Goal: Task Accomplishment & Management: Use online tool/utility

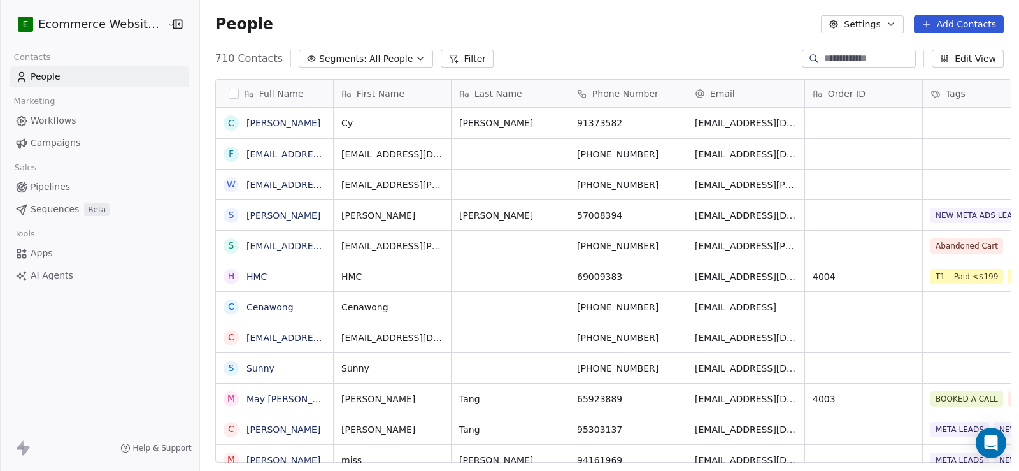
scroll to position [10, 10]
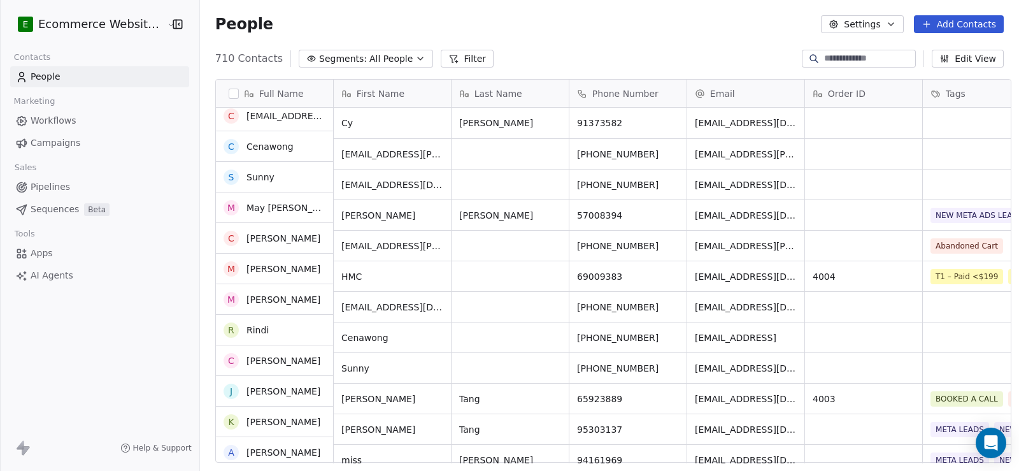
scroll to position [191, 0]
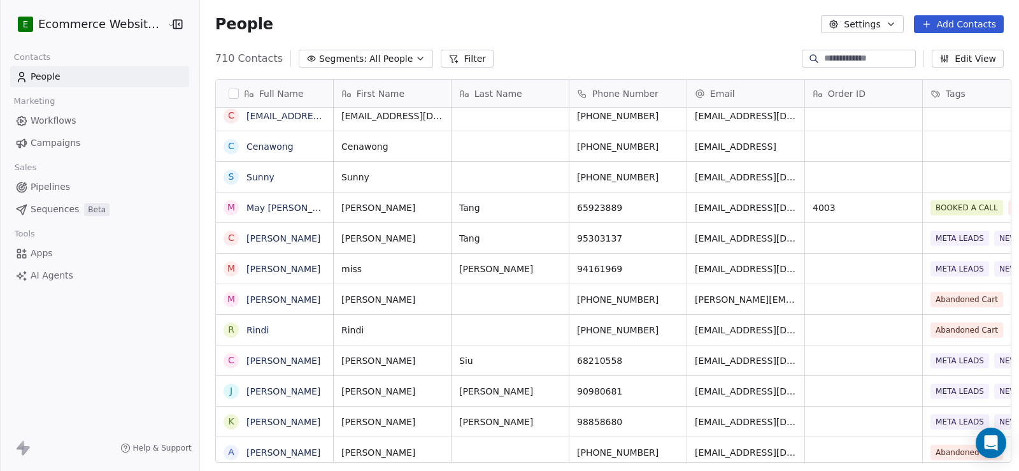
click at [834, 57] on input at bounding box center [868, 58] width 89 height 13
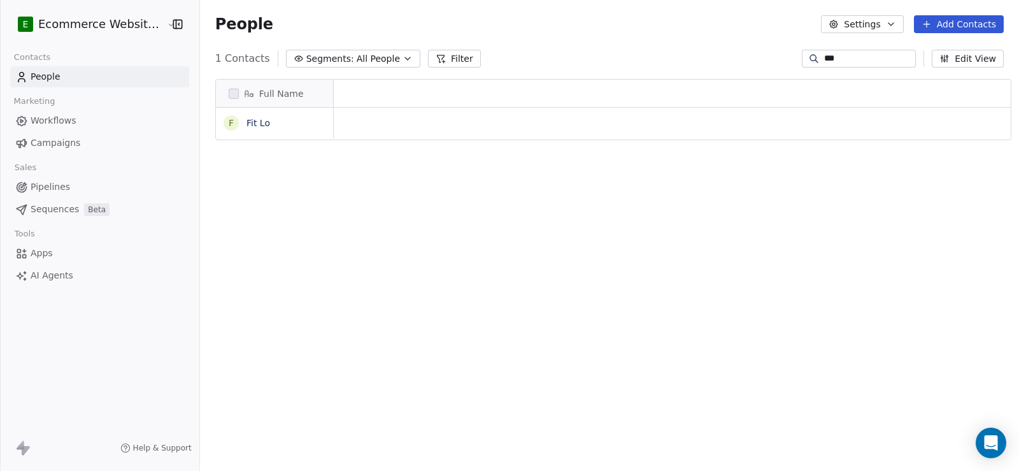
scroll to position [405, 818]
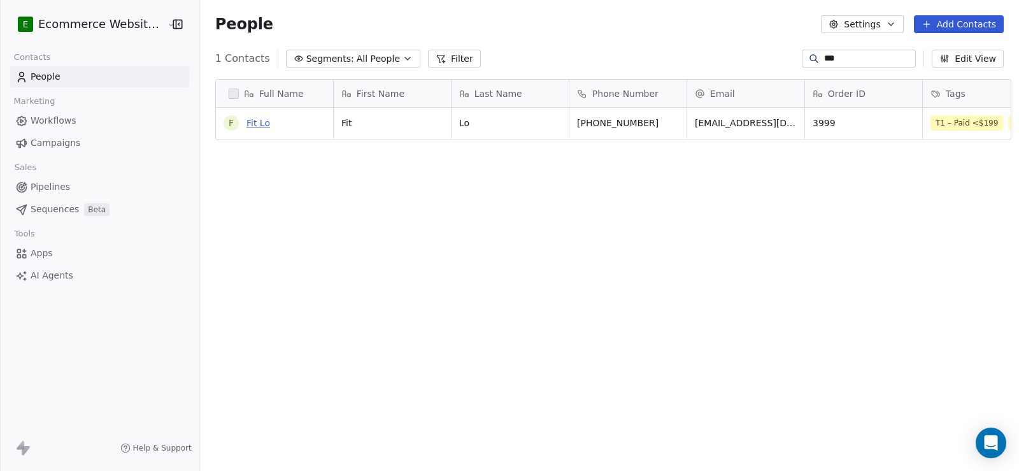
type input "***"
click at [249, 120] on link "Fit Lo" at bounding box center [258, 123] width 24 height 10
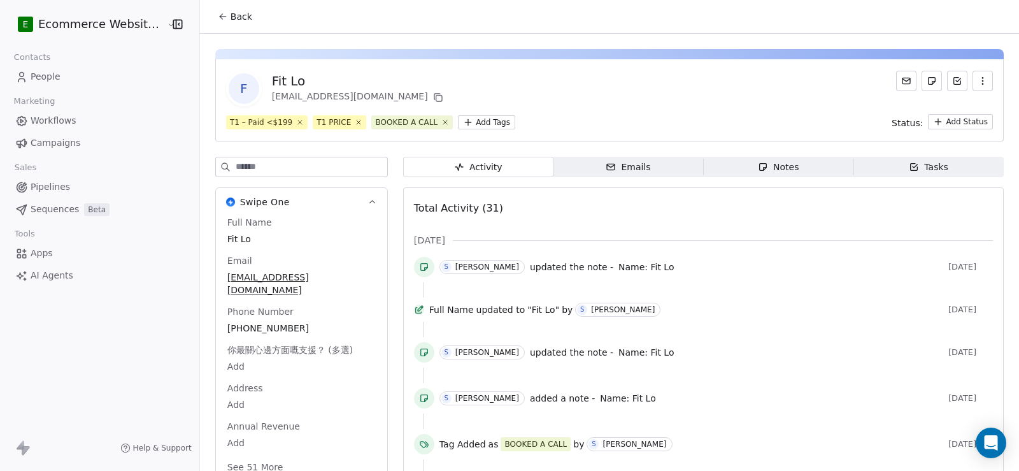
click at [458, 121] on html "E Ecommerce Website Builder Contacts People Marketing Workflows Campaigns Sales…" at bounding box center [509, 235] width 1019 height 471
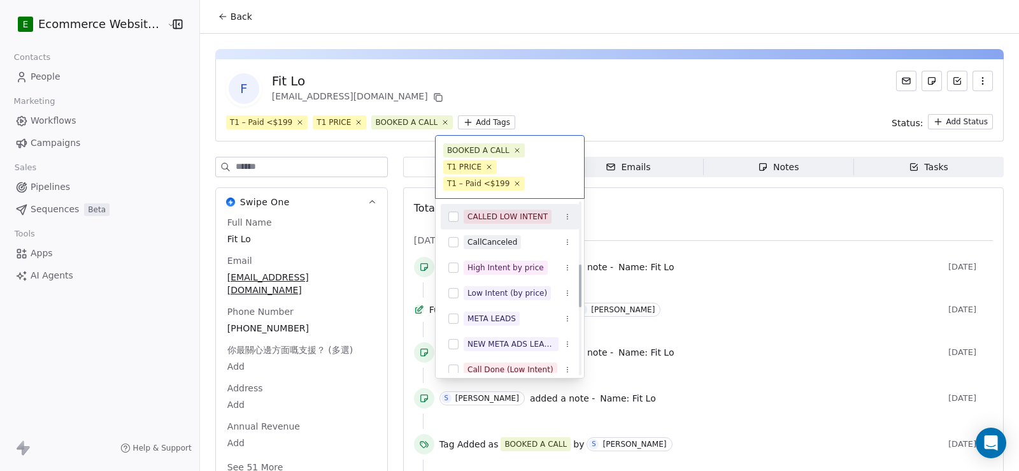
scroll to position [191, 0]
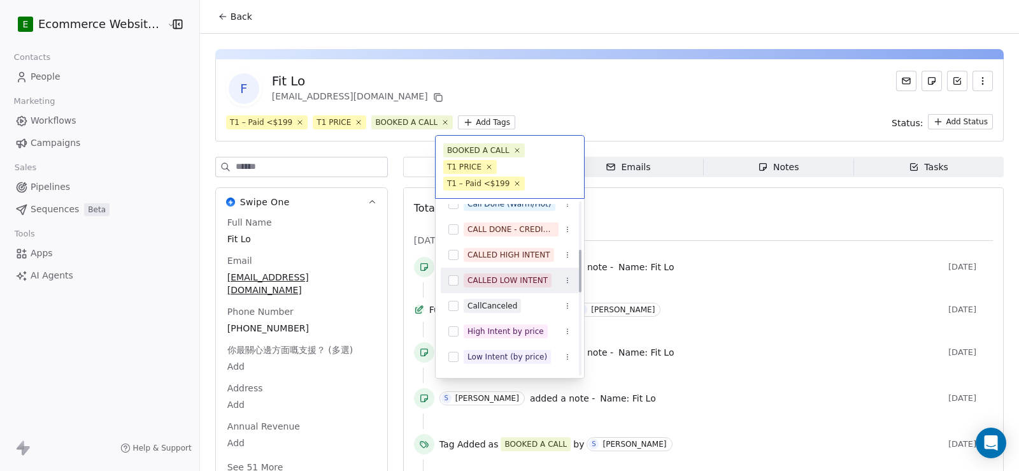
click at [502, 274] on div "CALLED LOW INTENT" at bounding box center [507, 279] width 80 height 11
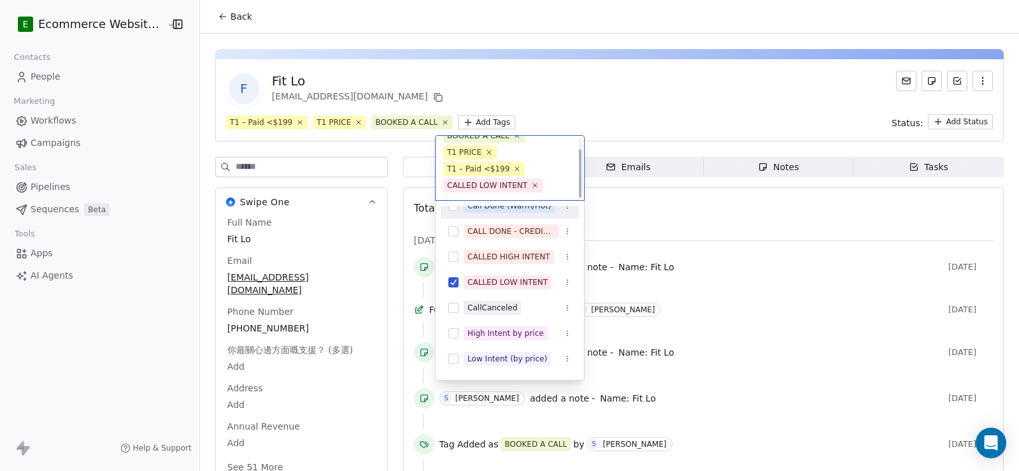
click at [623, 111] on html "E Ecommerce Website Builder Contacts People Marketing Workflows Campaigns Sales…" at bounding box center [509, 235] width 1019 height 471
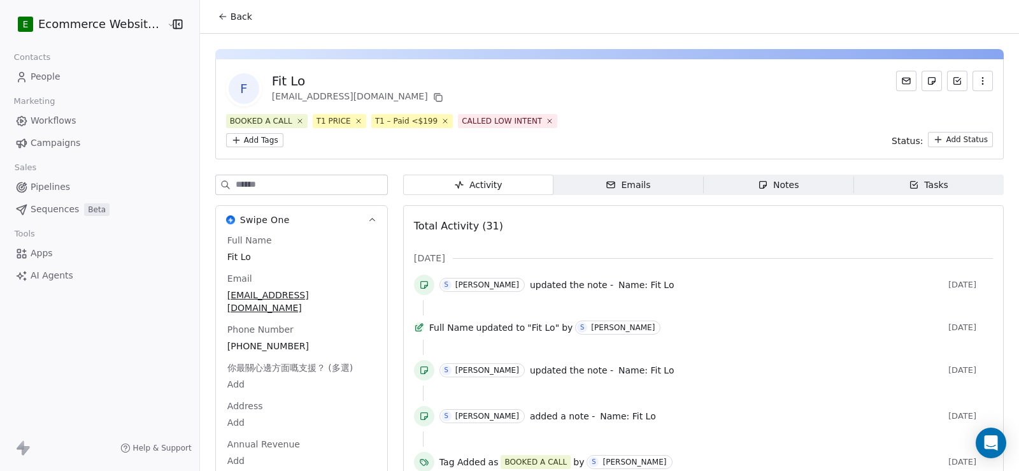
click at [911, 181] on icon "button" at bounding box center [914, 184] width 7 height 7
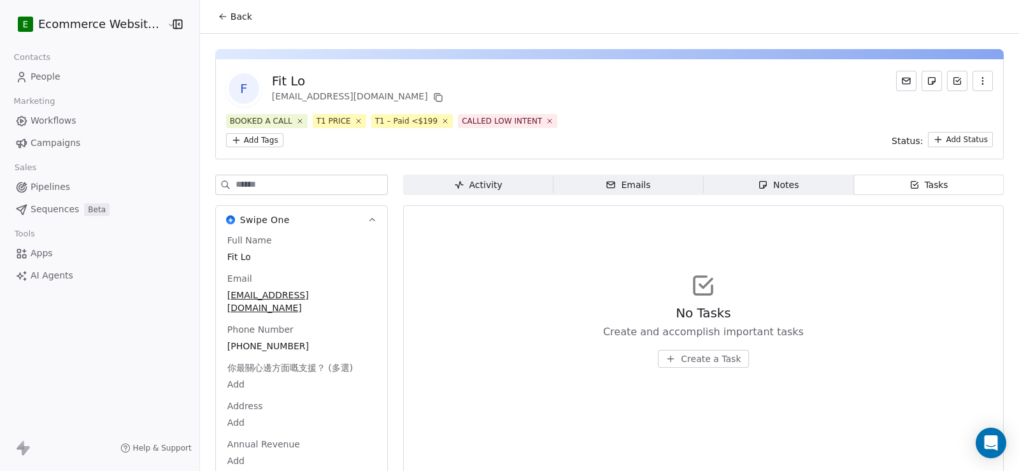
click at [493, 174] on span "Activity Activity" at bounding box center [478, 184] width 150 height 20
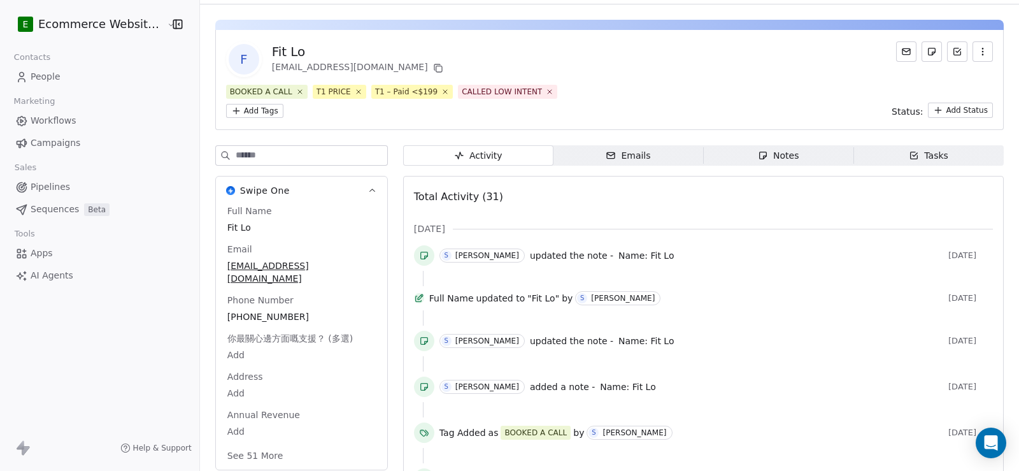
scroll to position [64, 0]
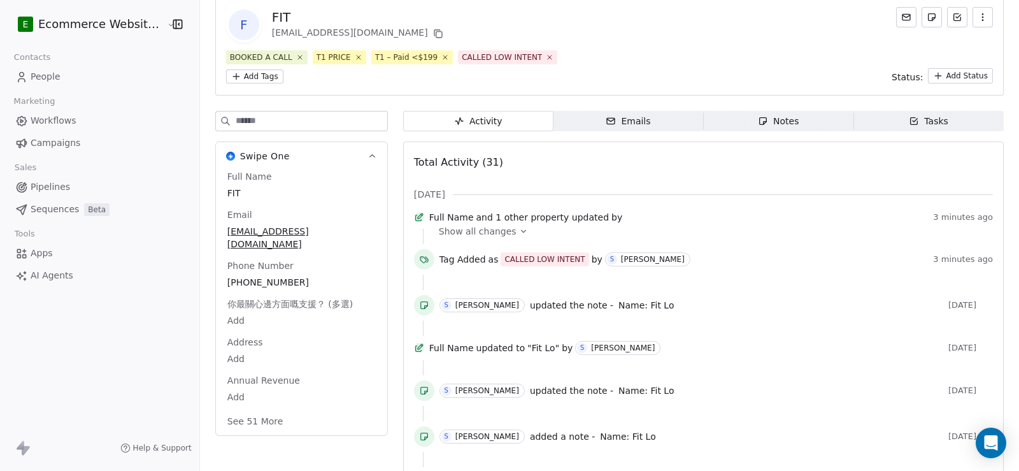
click at [921, 115] on div "Tasks" at bounding box center [928, 121] width 39 height 13
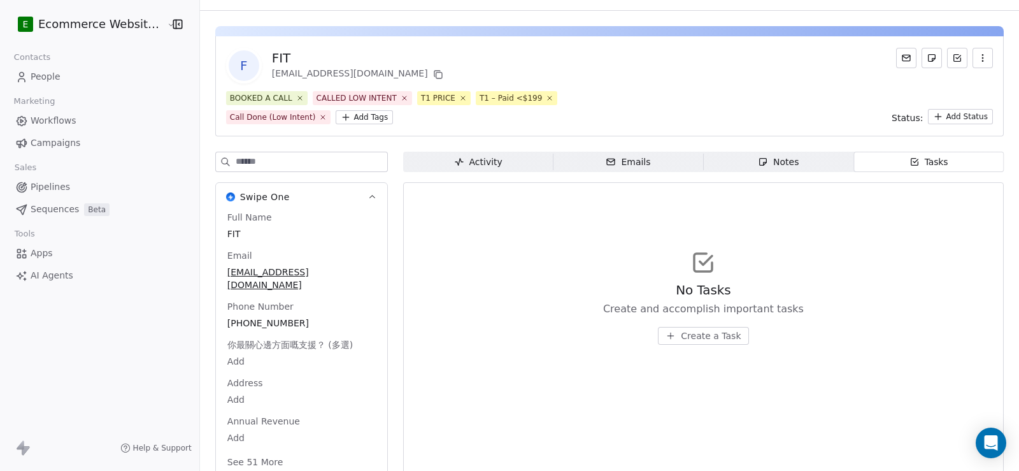
scroll to position [41, 0]
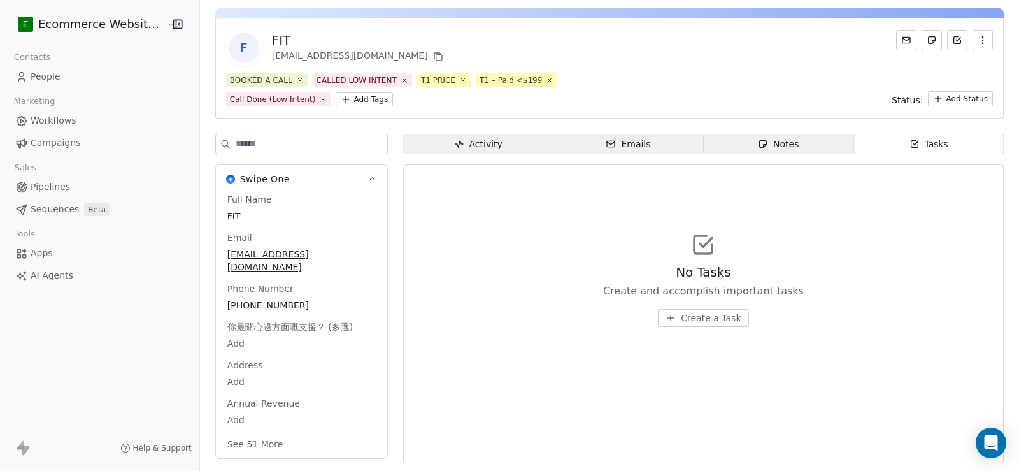
click at [681, 321] on span "Create a Task" at bounding box center [711, 317] width 60 height 13
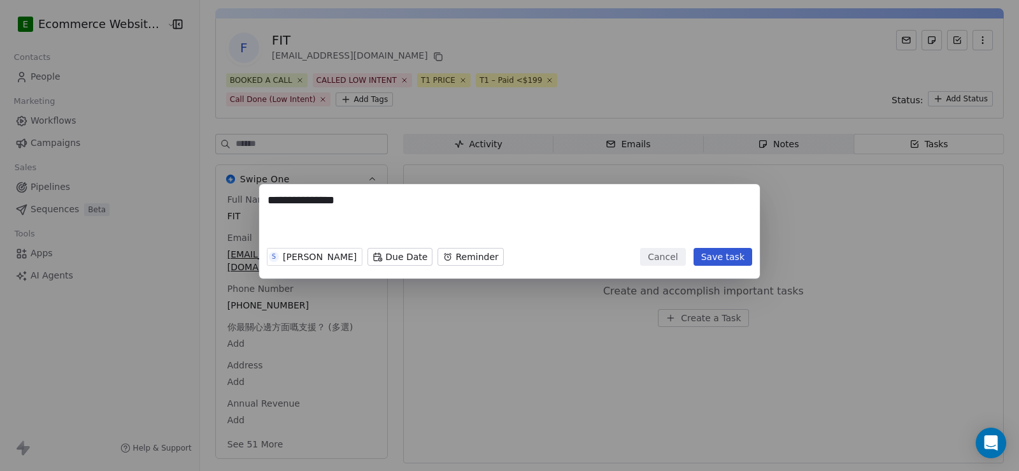
type textarea "**********"
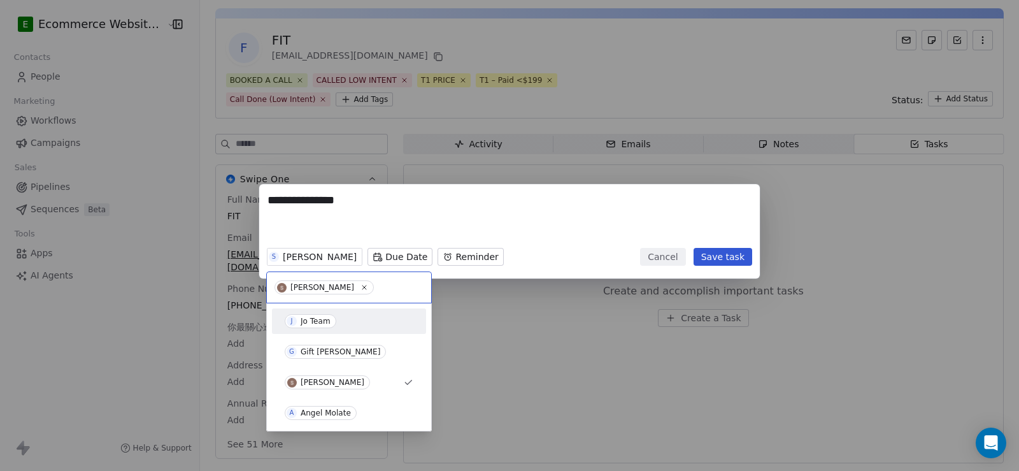
click at [315, 319] on div "Jo Team" at bounding box center [316, 320] width 30 height 9
click at [320, 322] on div "Jo Team" at bounding box center [316, 320] width 30 height 9
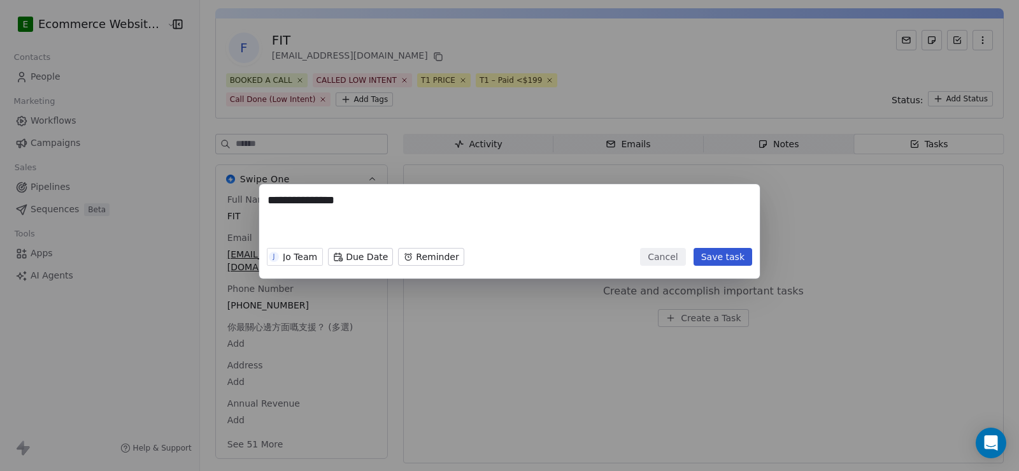
click at [734, 253] on button "Save task" at bounding box center [722, 257] width 59 height 18
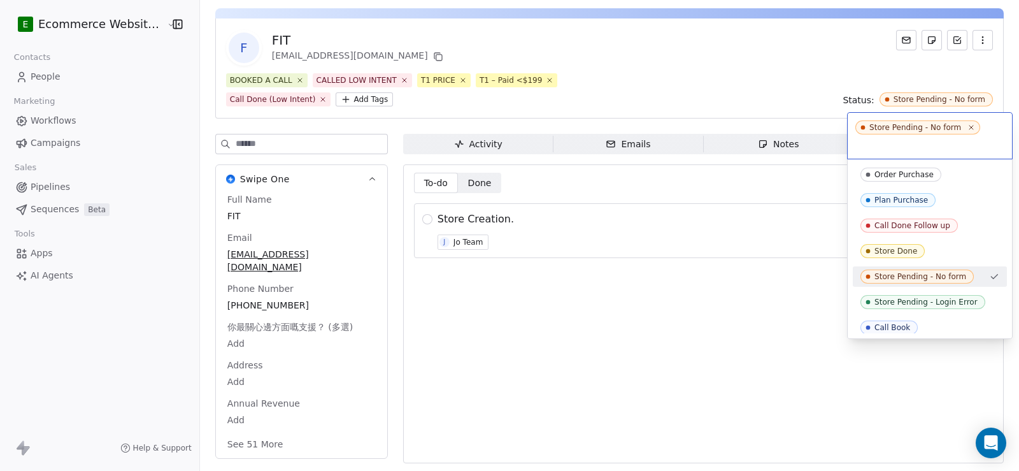
click at [777, 97] on html "E Ecommerce Website Builder Contacts People Marketing Workflows Campaigns Sales…" at bounding box center [509, 235] width 1019 height 471
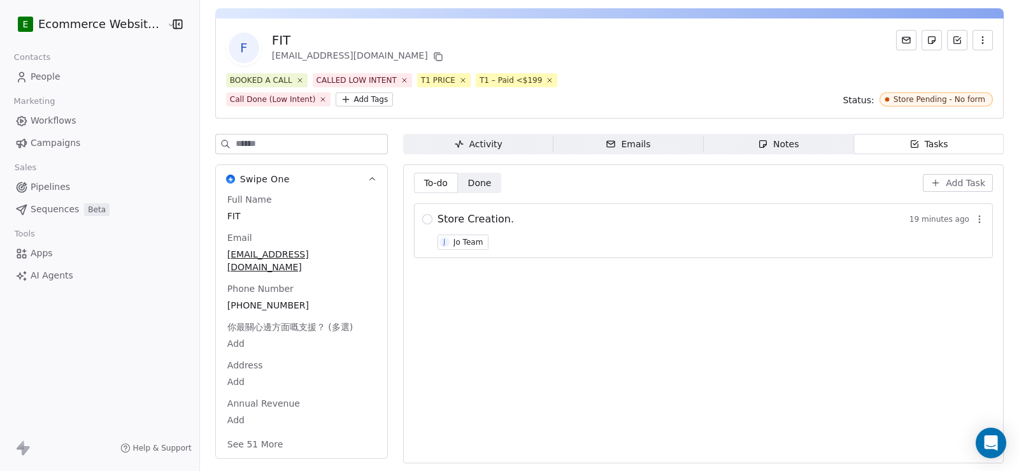
scroll to position [0, 0]
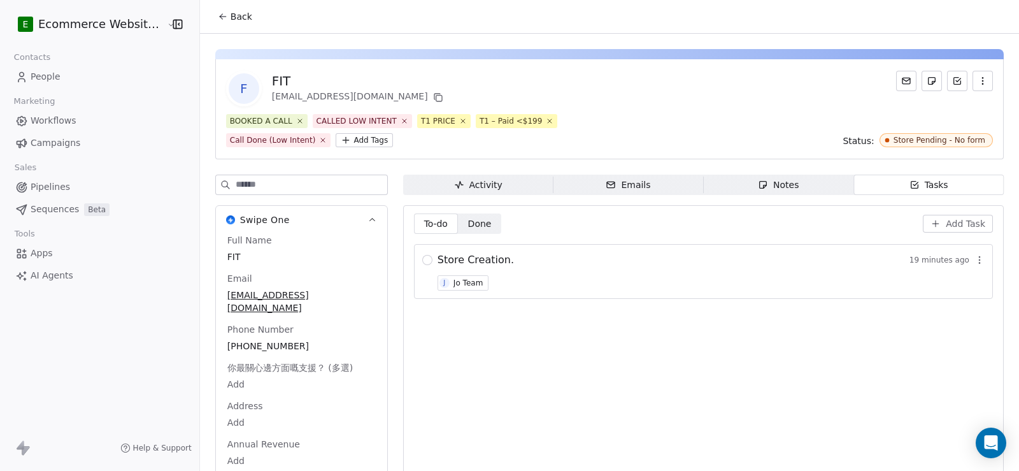
click at [221, 15] on button "Back" at bounding box center [235, 16] width 50 height 23
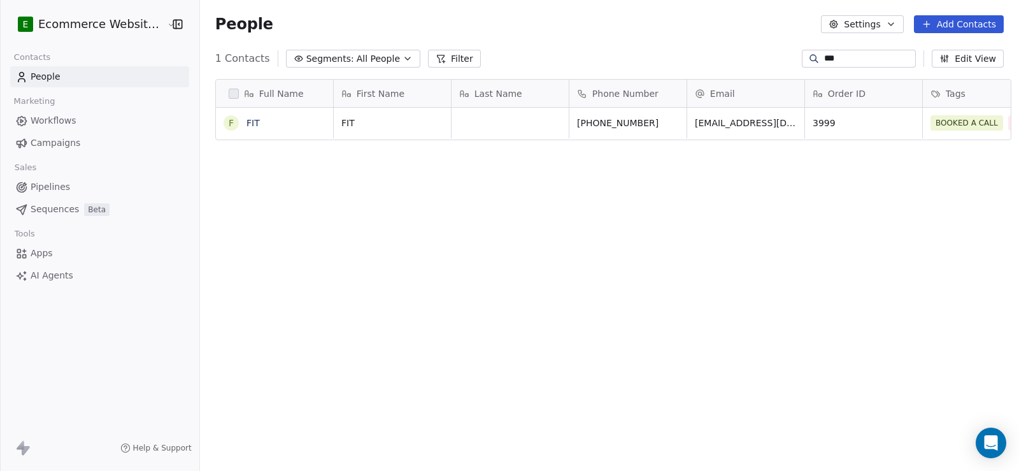
scroll to position [10, 10]
